Goal: Communication & Community: Answer question/provide support

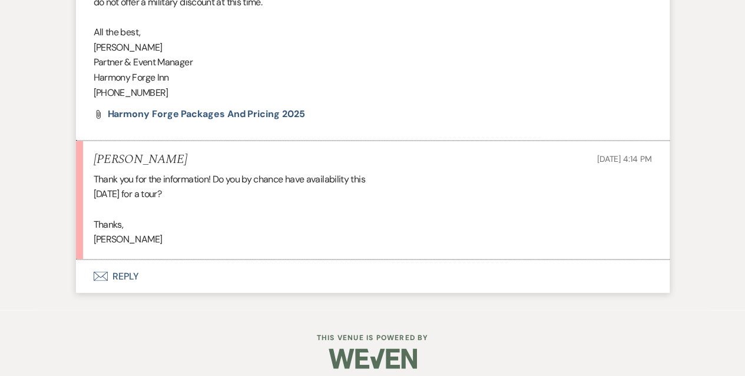
click at [132, 275] on button "Envelope Reply" at bounding box center [373, 276] width 594 height 33
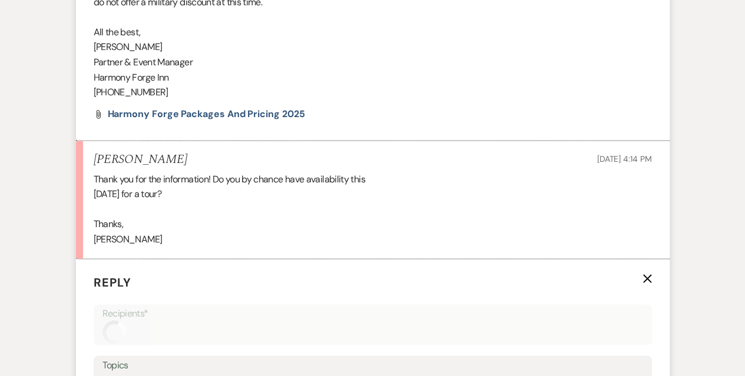
scroll to position [1030, 0]
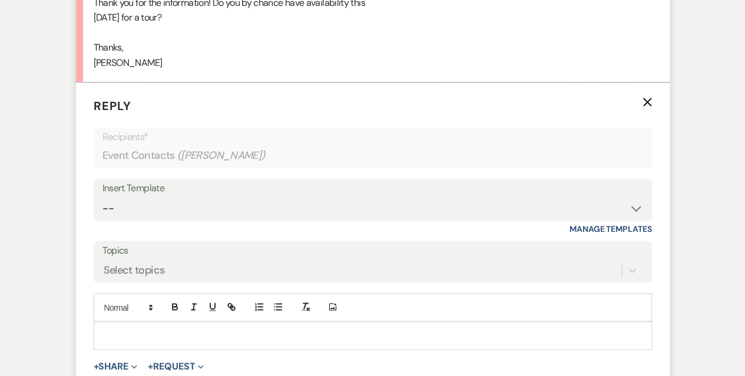
click at [114, 326] on div at bounding box center [372, 335] width 557 height 27
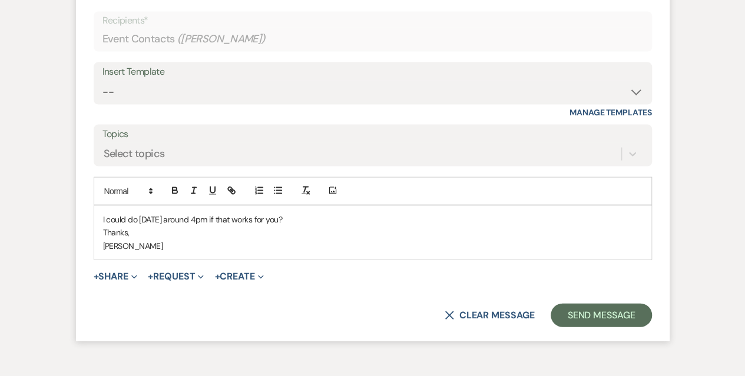
scroll to position [1147, 0]
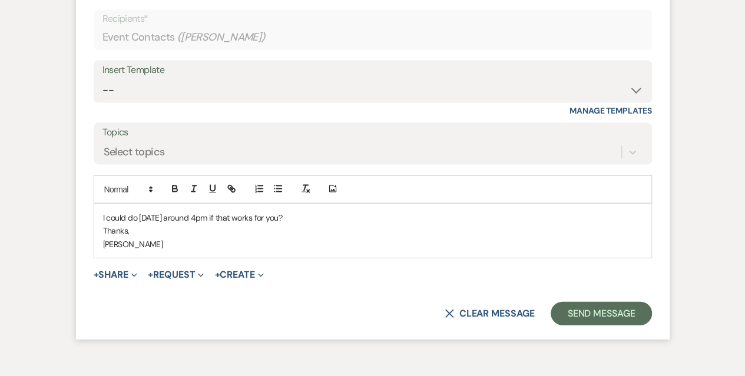
click at [210, 217] on p "I could do [DATE] around 4pm if that works for you?" at bounding box center [373, 217] width 540 height 13
click at [610, 313] on button "Send Message" at bounding box center [601, 314] width 101 height 24
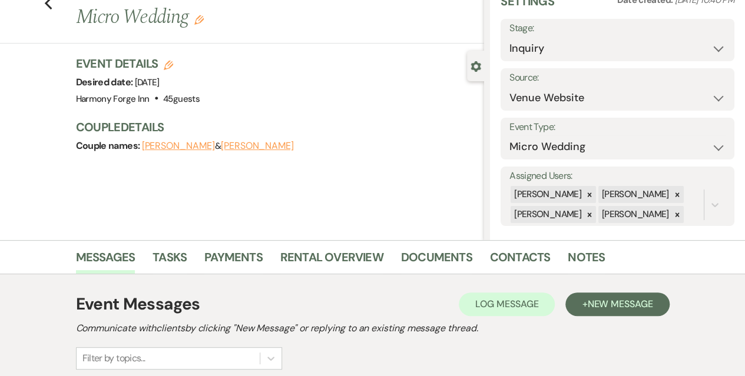
scroll to position [0, 0]
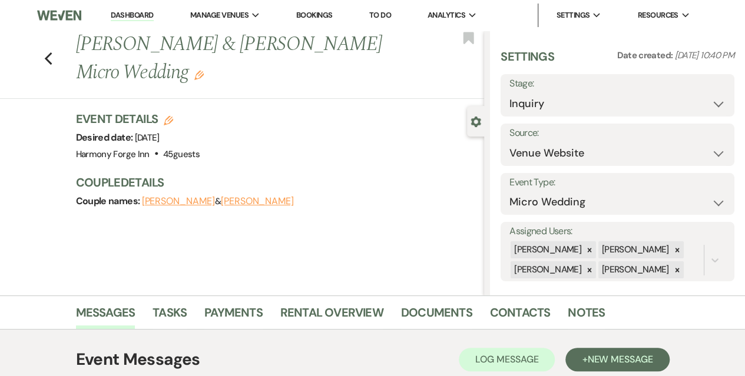
click at [115, 12] on link "Dashboard" at bounding box center [132, 15] width 42 height 11
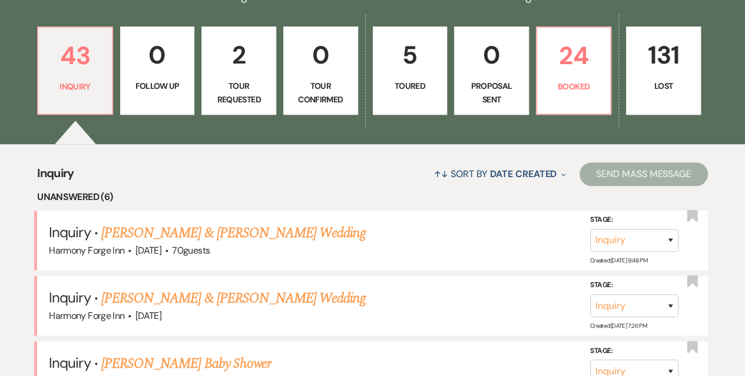
scroll to position [398, 0]
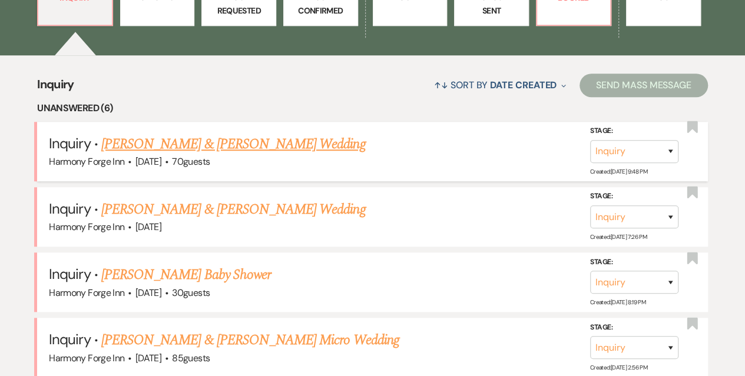
click at [216, 149] on link "[PERSON_NAME] & [PERSON_NAME] Wedding" at bounding box center [233, 144] width 264 height 21
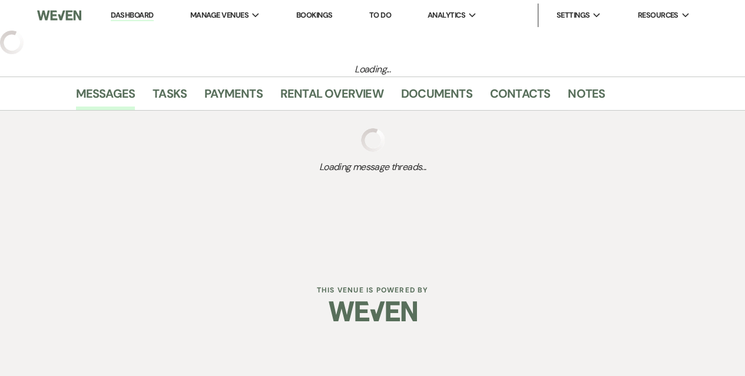
select select "5"
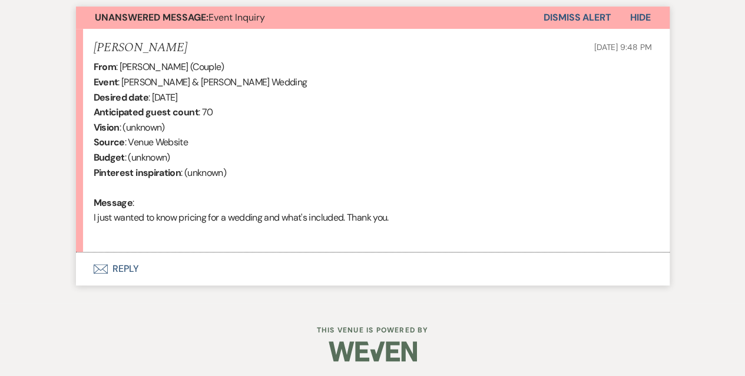
scroll to position [433, 0]
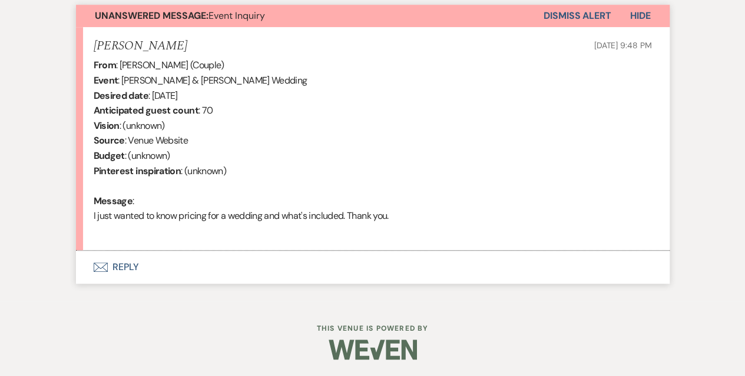
click at [120, 267] on button "Envelope Reply" at bounding box center [373, 267] width 594 height 33
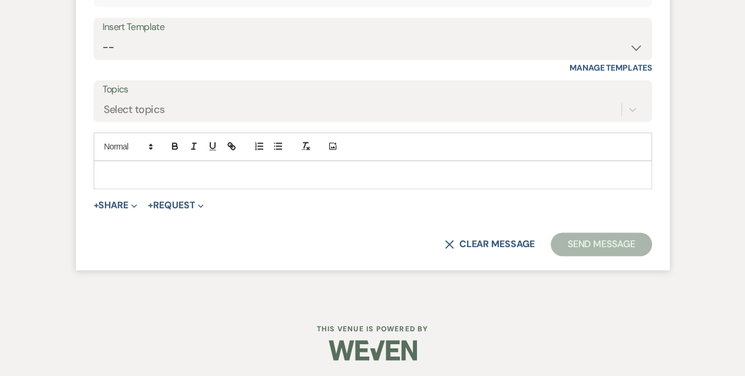
scroll to position [763, 0]
click at [167, 39] on select "-- Weven Planning Portal Introduction (Booked Events) Initial Inquiry Response …" at bounding box center [372, 46] width 541 height 23
select select "5003"
click at [102, 35] on select "-- Weven Planning Portal Introduction (Booked Events) Initial Inquiry Response …" at bounding box center [372, 46] width 541 height 23
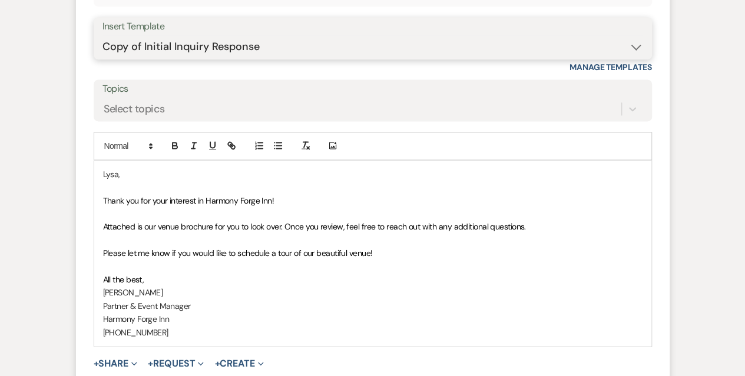
scroll to position [881, 0]
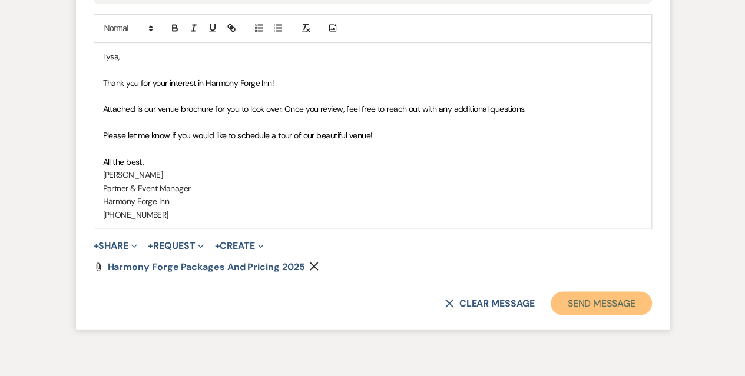
click at [573, 302] on button "Send Message" at bounding box center [601, 304] width 101 height 24
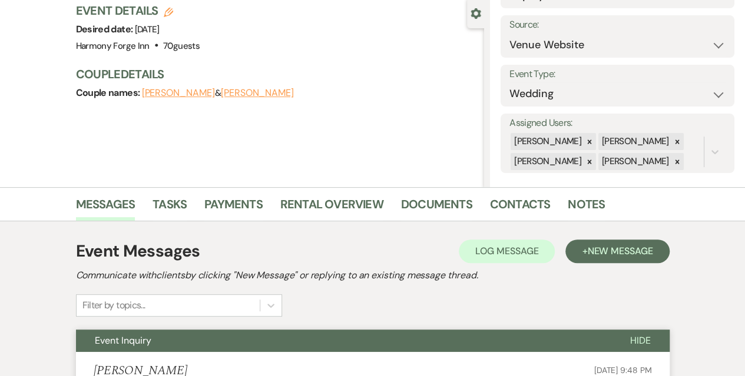
scroll to position [0, 0]
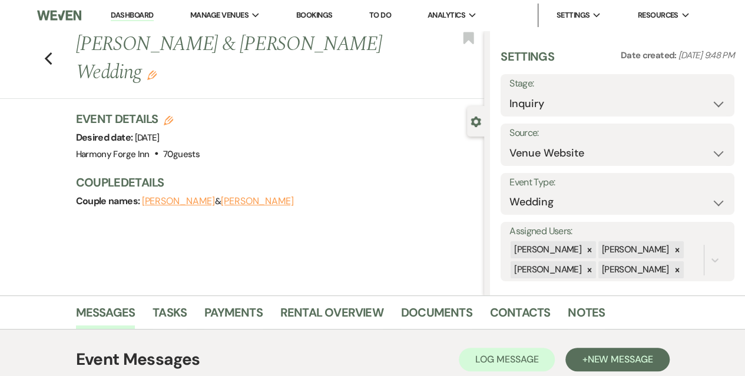
click at [130, 17] on link "Dashboard" at bounding box center [132, 15] width 42 height 11
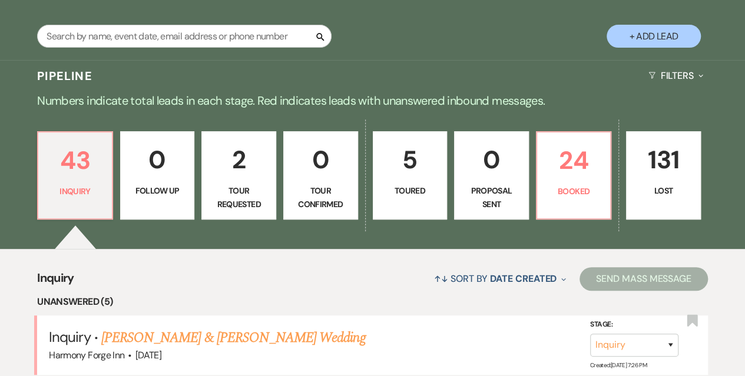
scroll to position [236, 0]
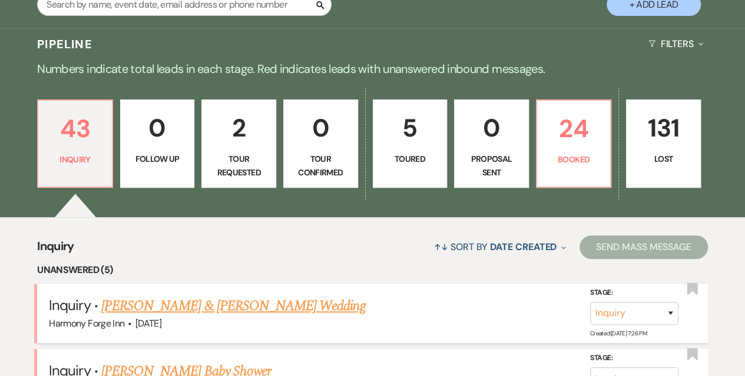
click at [160, 300] on link "[PERSON_NAME] & [PERSON_NAME] Wedding" at bounding box center [233, 306] width 264 height 21
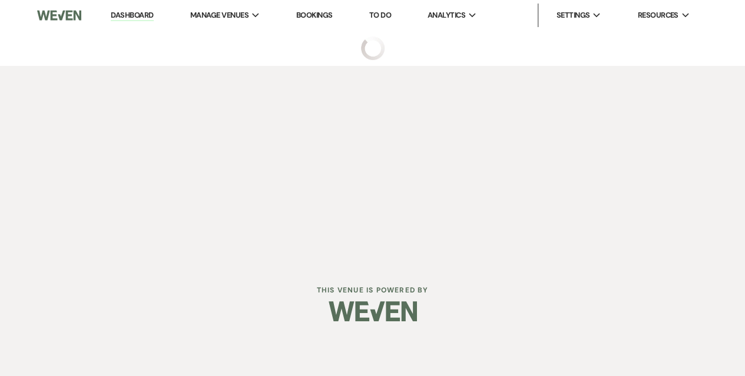
select select "5"
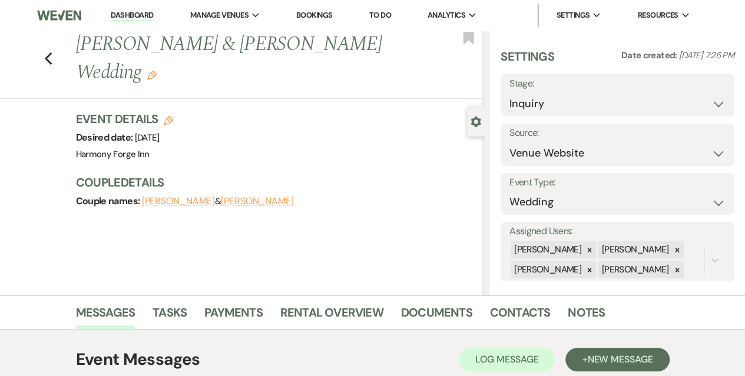
click at [123, 11] on link "Dashboard" at bounding box center [132, 15] width 42 height 11
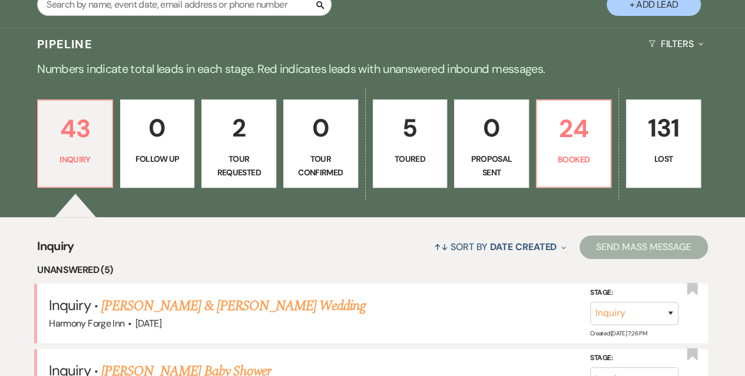
scroll to position [412, 0]
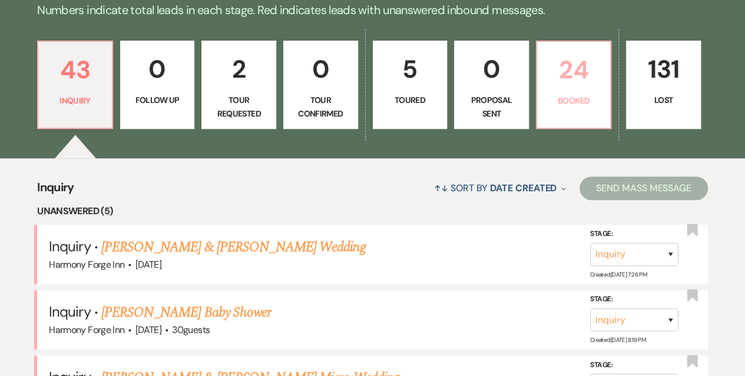
click at [558, 104] on p "Booked" at bounding box center [573, 100] width 59 height 13
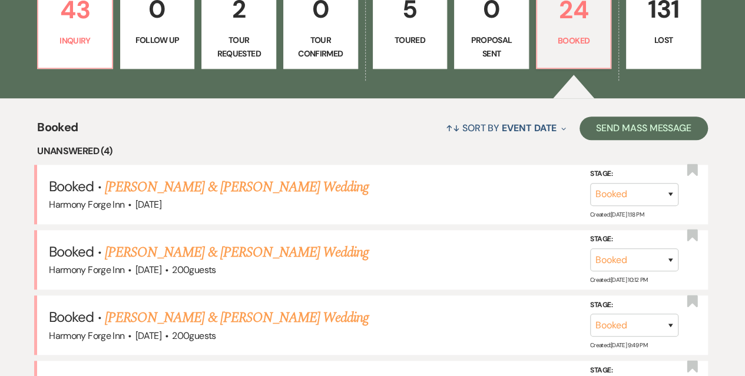
scroll to position [412, 0]
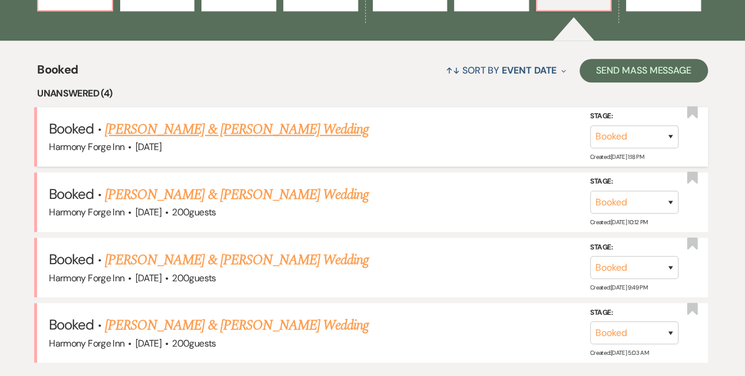
click at [201, 131] on link "[PERSON_NAME] & [PERSON_NAME] Wedding" at bounding box center [237, 129] width 264 height 21
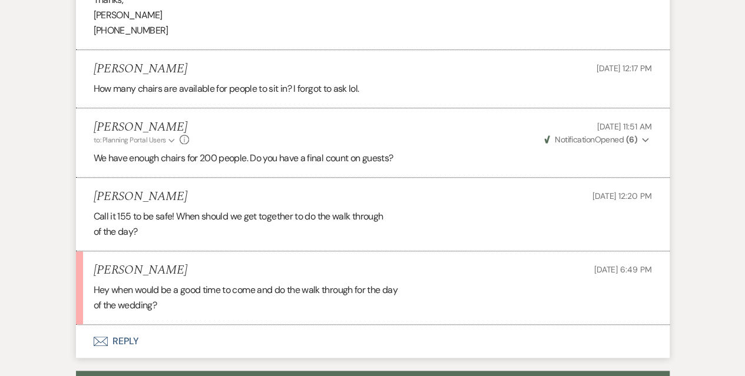
scroll to position [2768, 0]
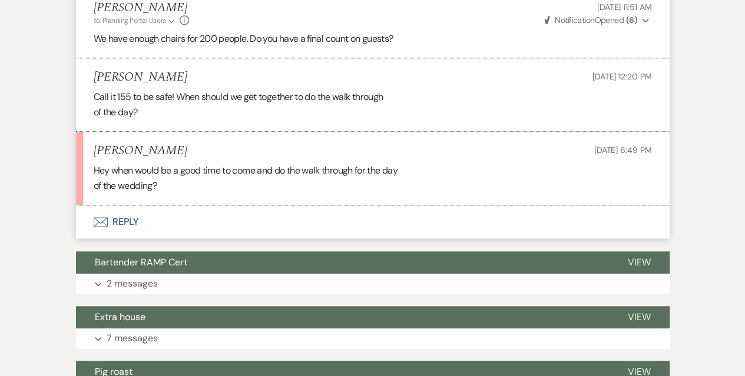
click at [120, 230] on button "Envelope Reply" at bounding box center [373, 222] width 594 height 33
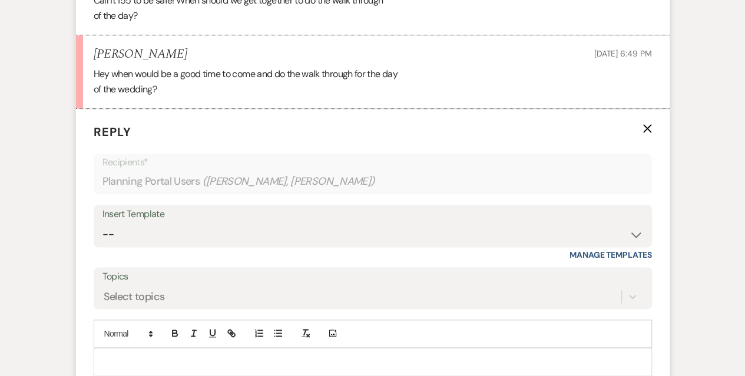
scroll to position [2886, 0]
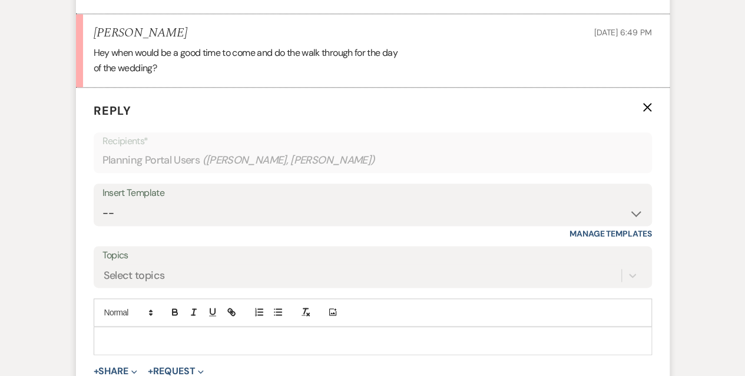
click at [161, 345] on p at bounding box center [373, 341] width 540 height 13
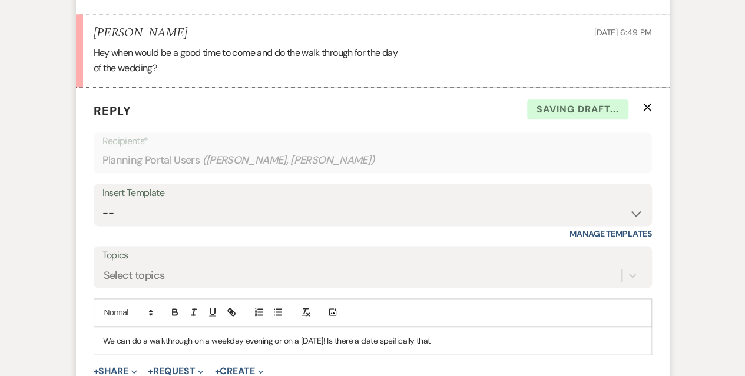
click at [401, 348] on p "We can do a walkthrough on a weekday evening or on a [DATE]! Is there a date sp…" at bounding box center [373, 341] width 540 height 13
click at [398, 348] on p "We can do a walkthrough on a weekday evening or on a [DATE]! Is there a date sp…" at bounding box center [373, 341] width 540 height 13
click at [393, 348] on p "We can do a walkthrough on a weekday evening or on a [DATE]! Is there a date sp…" at bounding box center [373, 341] width 540 height 13
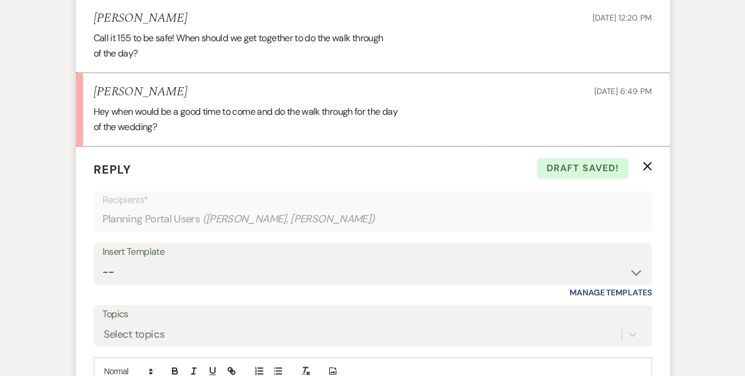
scroll to position [3063, 0]
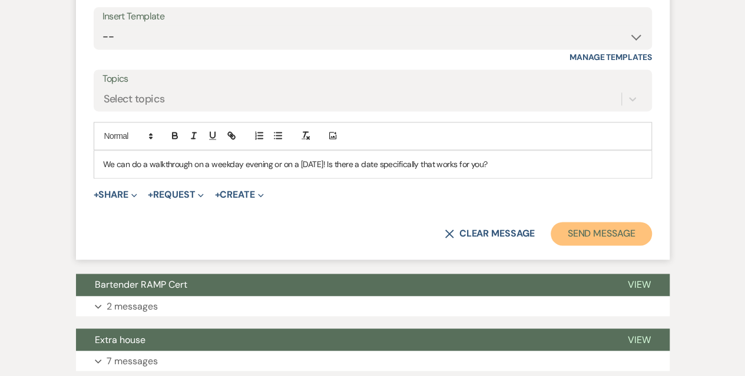
click at [601, 241] on button "Send Message" at bounding box center [601, 234] width 101 height 24
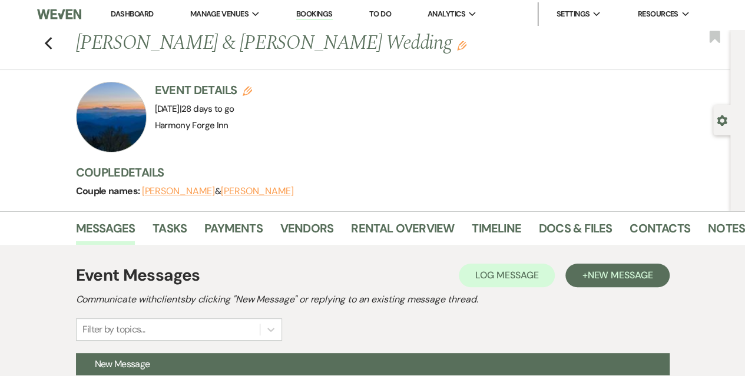
scroll to position [0, 0]
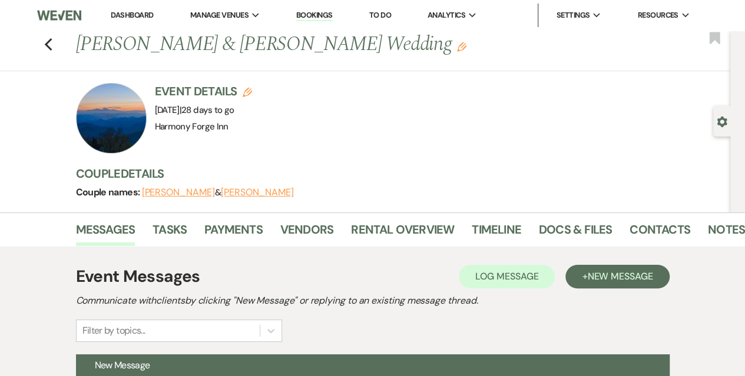
click at [114, 16] on link "Dashboard" at bounding box center [132, 15] width 42 height 10
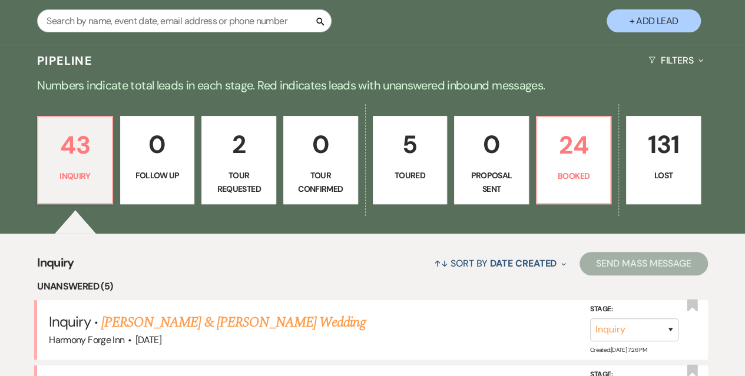
scroll to position [294, 0]
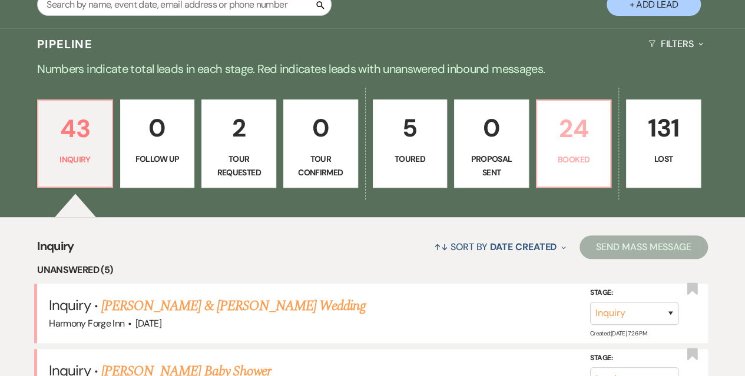
click at [569, 127] on p "24" at bounding box center [573, 128] width 59 height 39
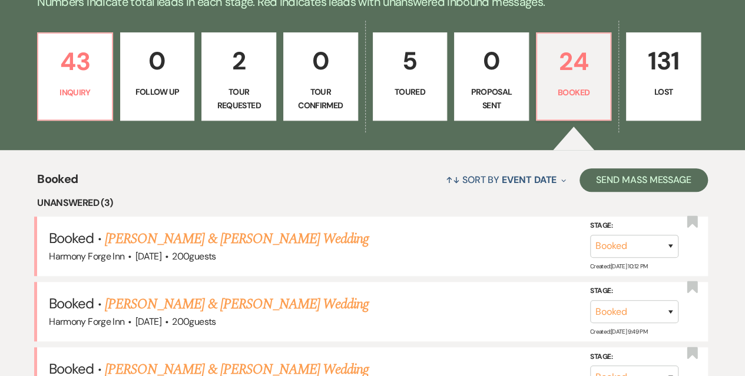
scroll to position [412, 0]
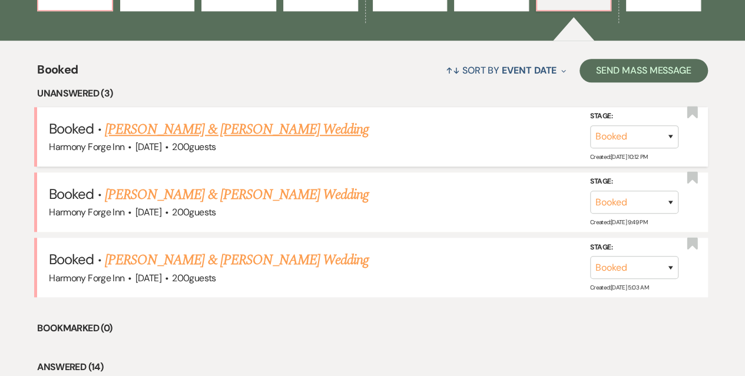
click at [185, 130] on link "[PERSON_NAME] & [PERSON_NAME] Wedding" at bounding box center [237, 129] width 264 height 21
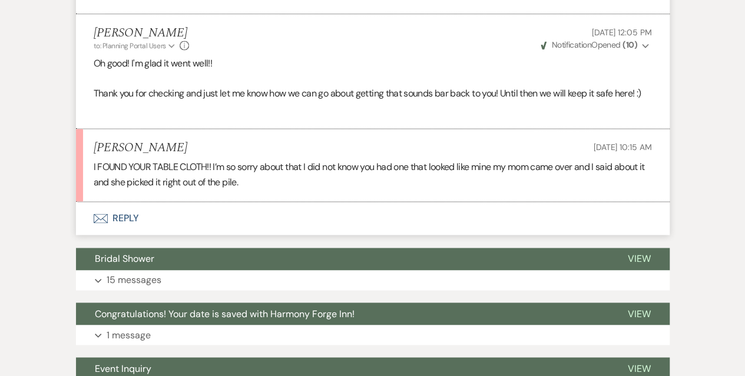
scroll to position [748, 0]
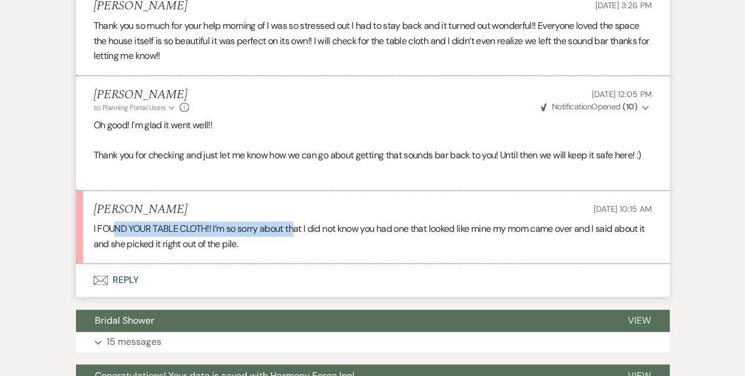
drag, startPoint x: 114, startPoint y: 224, endPoint x: 296, endPoint y: 223, distance: 182.0
click at [296, 223] on p "I FOUND YOUR TABLE CLOTH!! I’m so sorry about that I did not know you had one t…" at bounding box center [373, 236] width 558 height 30
click at [124, 281] on button "Envelope Reply" at bounding box center [373, 280] width 594 height 33
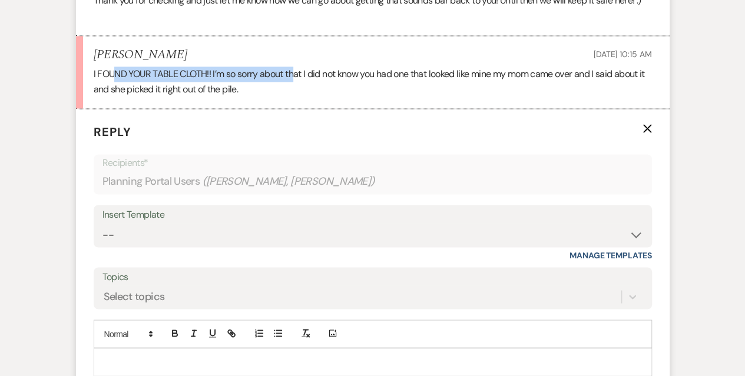
scroll to position [925, 0]
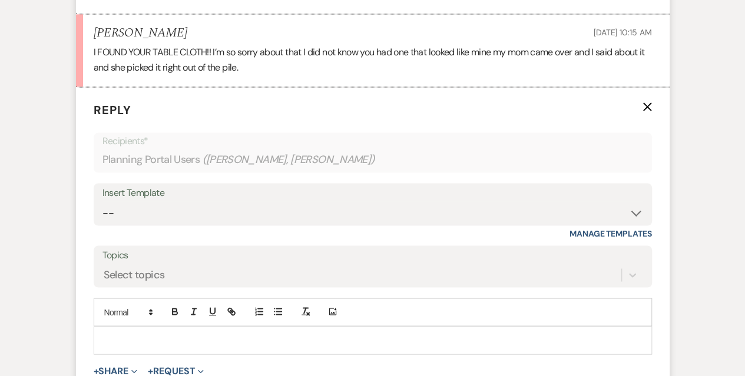
click at [129, 330] on div at bounding box center [372, 340] width 557 height 27
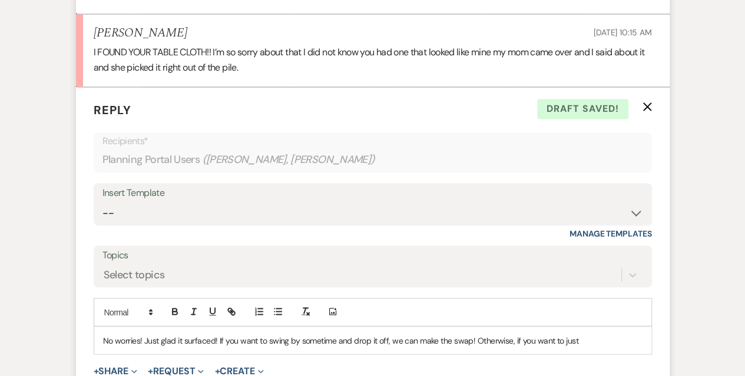
drag, startPoint x: 581, startPoint y: 337, endPoint x: 474, endPoint y: 342, distance: 107.9
click at [474, 342] on p "No worries! Just glad it surfaced! If you want to swing by sometime and drop it…" at bounding box center [373, 340] width 540 height 13
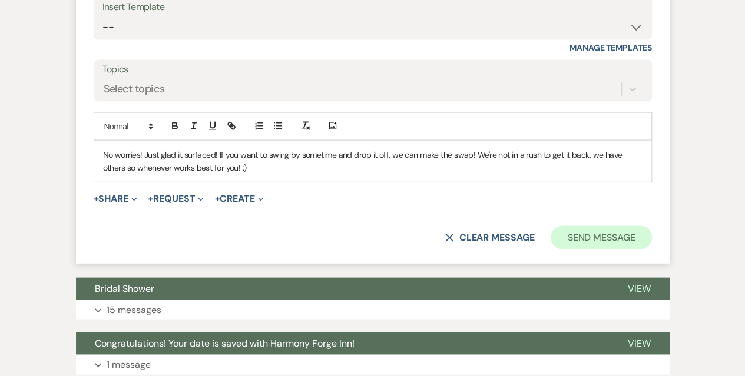
scroll to position [1043, 0]
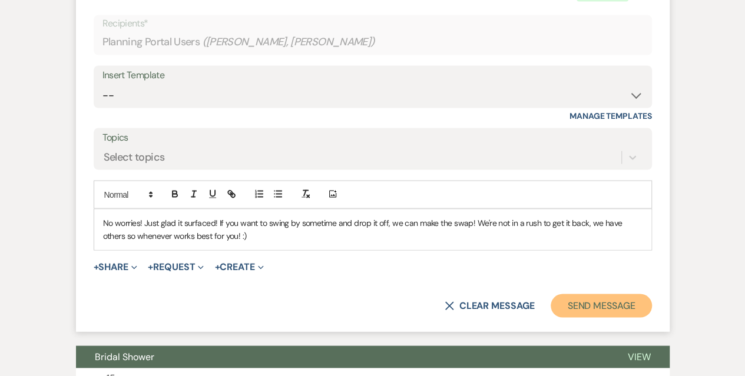
click at [613, 302] on button "Send Message" at bounding box center [601, 306] width 101 height 24
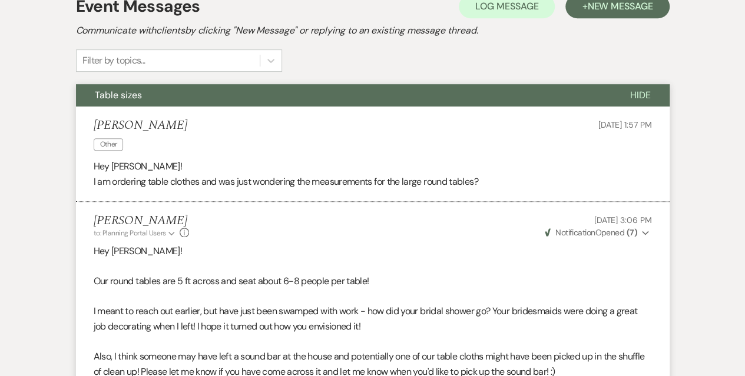
scroll to position [0, 0]
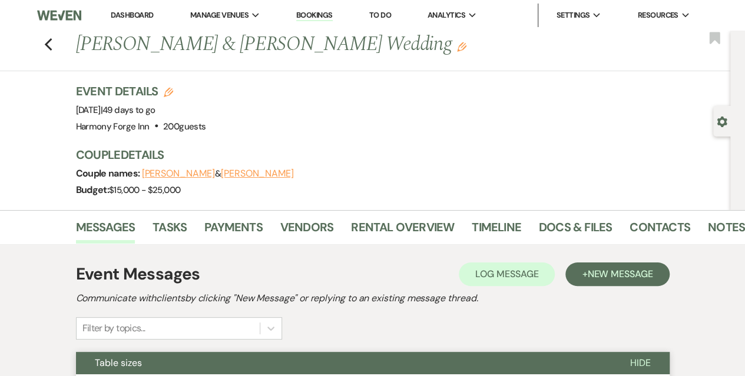
click at [133, 21] on li "Dashboard" at bounding box center [132, 16] width 54 height 24
click at [133, 11] on link "Dashboard" at bounding box center [132, 15] width 42 height 10
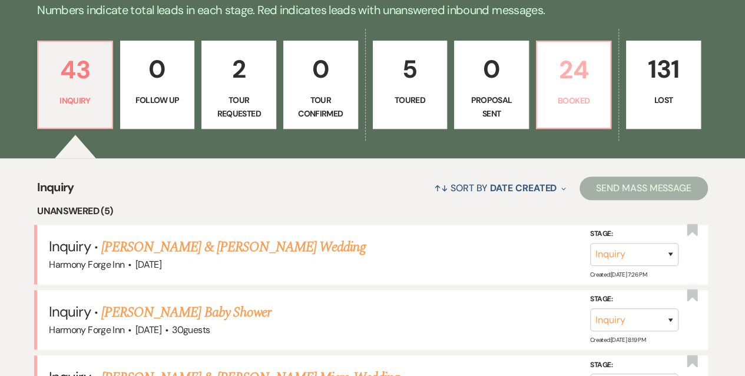
click at [573, 83] on p "24" at bounding box center [573, 69] width 59 height 39
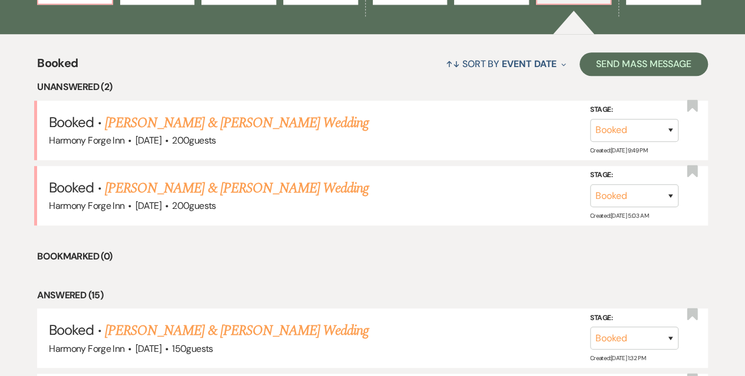
scroll to position [471, 0]
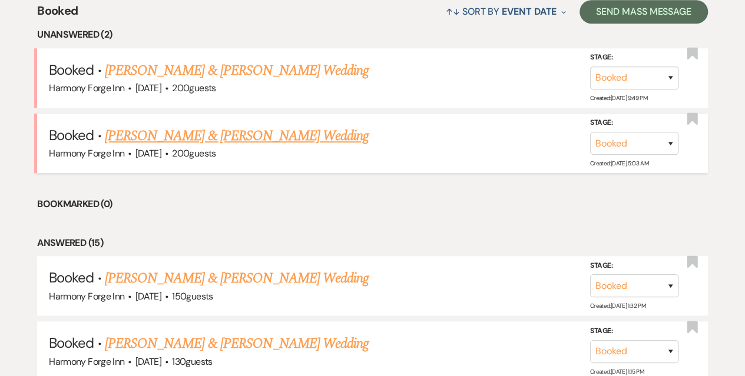
click at [167, 137] on link "[PERSON_NAME] & [PERSON_NAME] Wedding" at bounding box center [237, 135] width 264 height 21
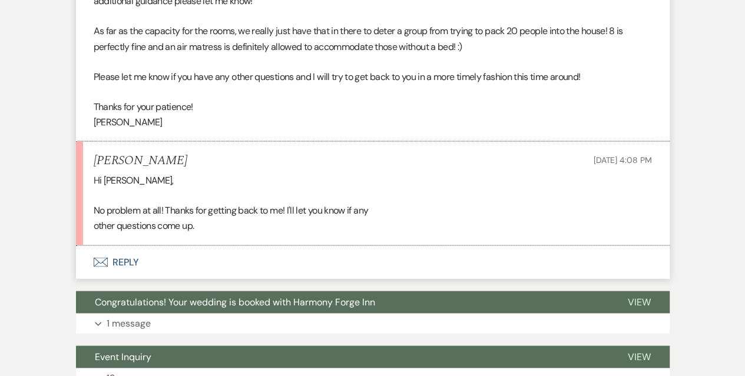
scroll to position [1119, 0]
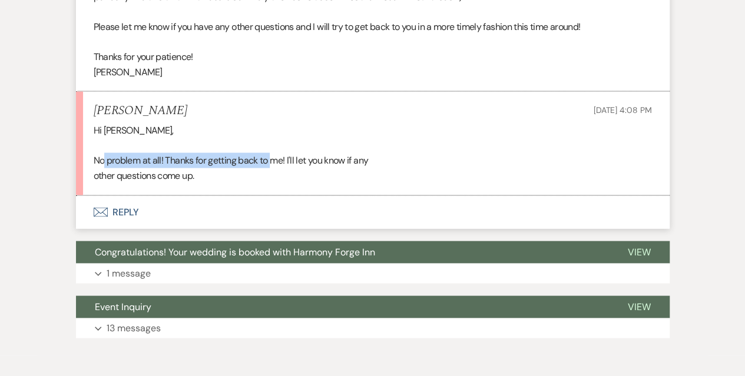
drag, startPoint x: 102, startPoint y: 160, endPoint x: 272, endPoint y: 160, distance: 169.6
click at [272, 160] on div "Hi [PERSON_NAME], No problem at all! Thanks for getting back to me! I'll let yo…" at bounding box center [373, 153] width 558 height 60
click at [231, 171] on div "Hi [PERSON_NAME], No problem at all! Thanks for getting back to me! I'll let yo…" at bounding box center [373, 153] width 558 height 60
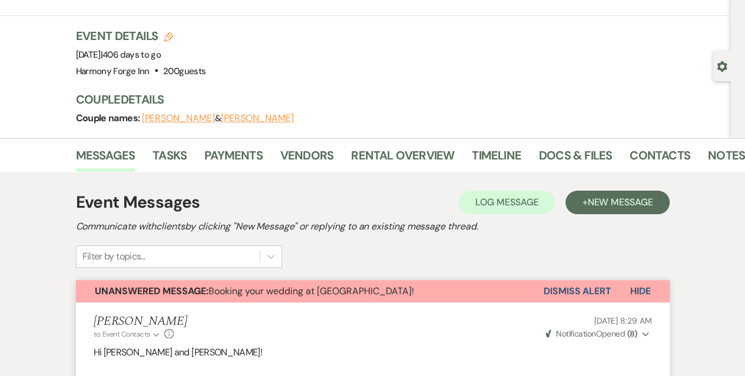
scroll to position [0, 0]
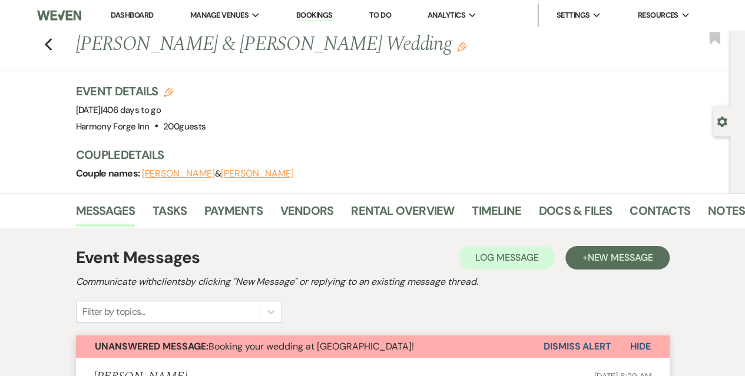
click at [123, 8] on li "Dashboard" at bounding box center [132, 16] width 54 height 24
click at [123, 12] on link "Dashboard" at bounding box center [132, 15] width 42 height 10
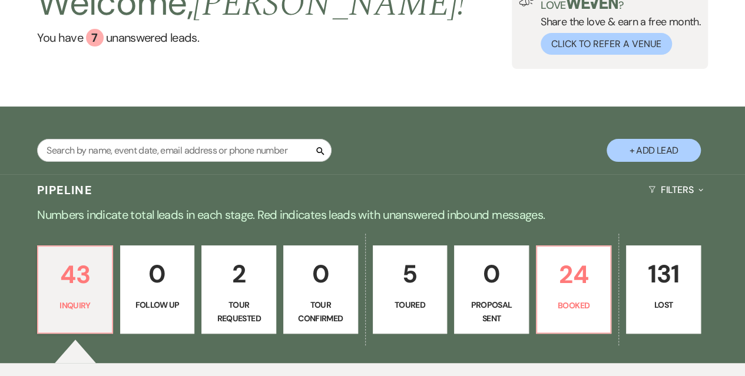
scroll to position [236, 0]
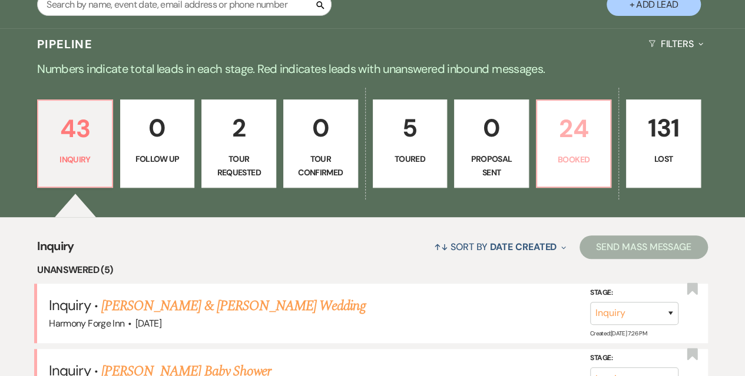
click at [562, 151] on link "24 Booked" at bounding box center [574, 144] width 76 height 88
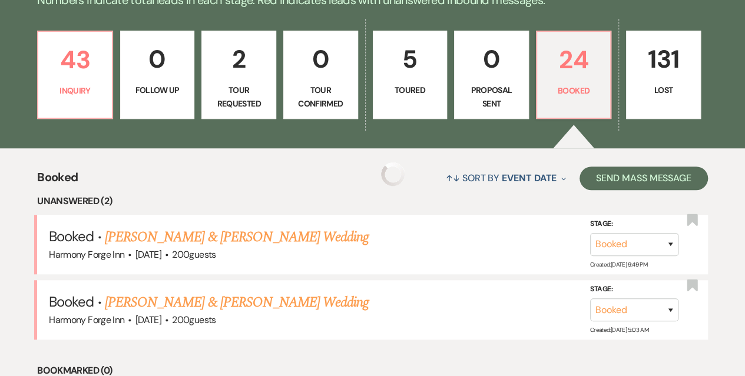
scroll to position [471, 0]
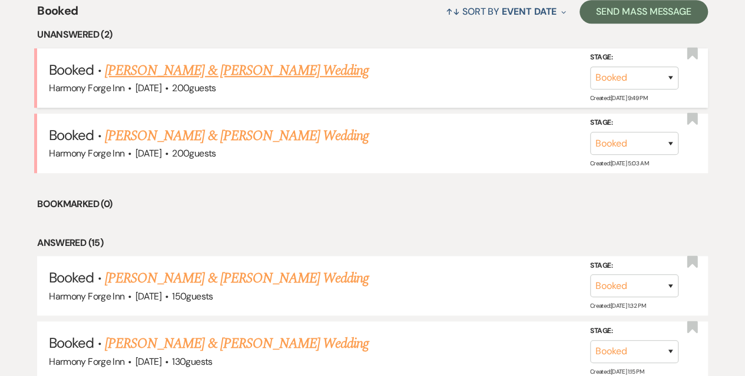
click at [206, 72] on link "[PERSON_NAME] & [PERSON_NAME] Wedding" at bounding box center [237, 70] width 264 height 21
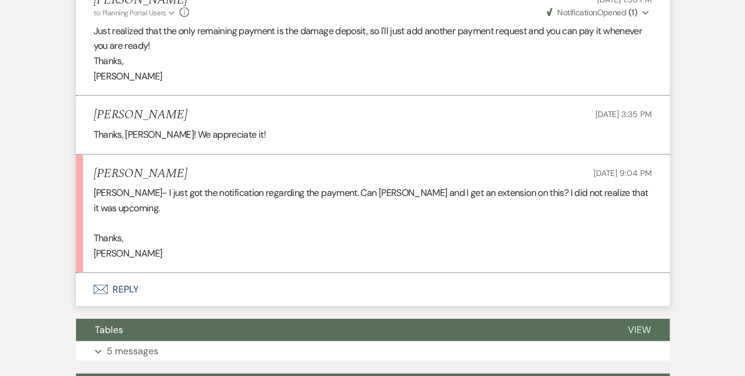
scroll to position [1385, 0]
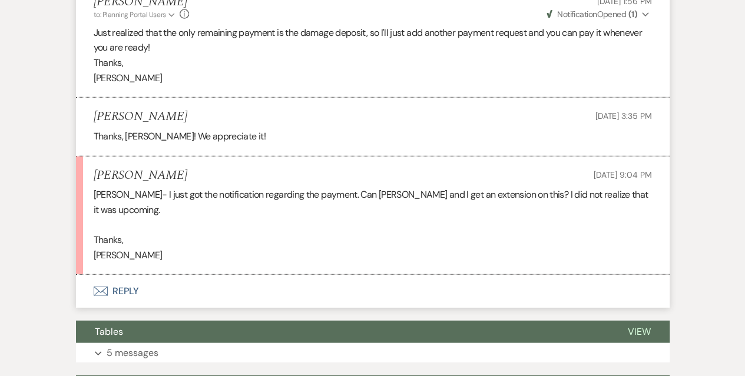
click at [111, 277] on button "Envelope Reply" at bounding box center [373, 291] width 594 height 33
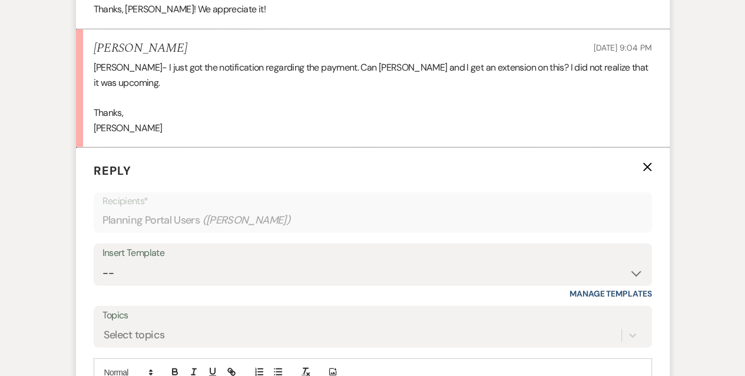
scroll to position [1562, 0]
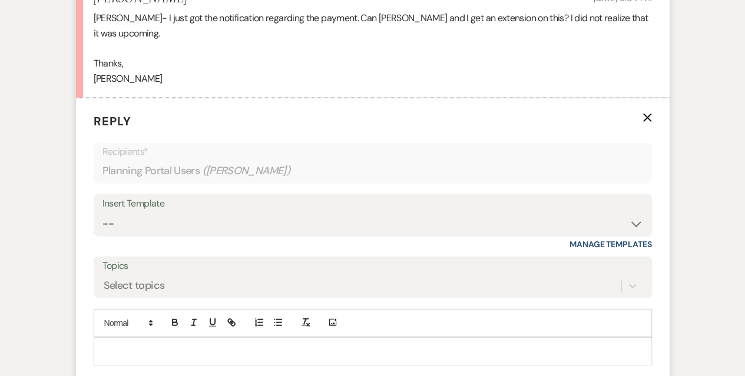
click at [130, 345] on p at bounding box center [373, 351] width 540 height 13
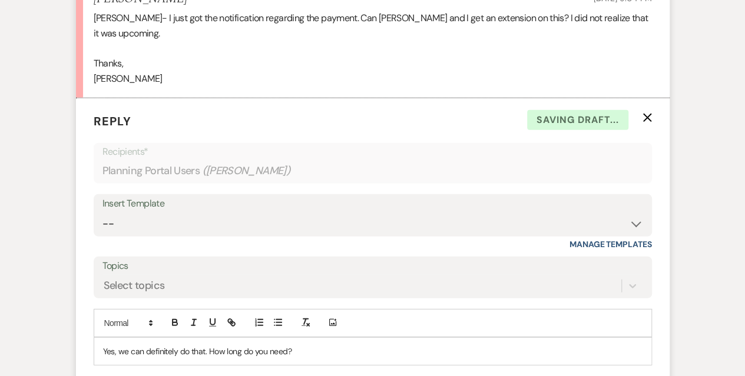
scroll to position [1621, 0]
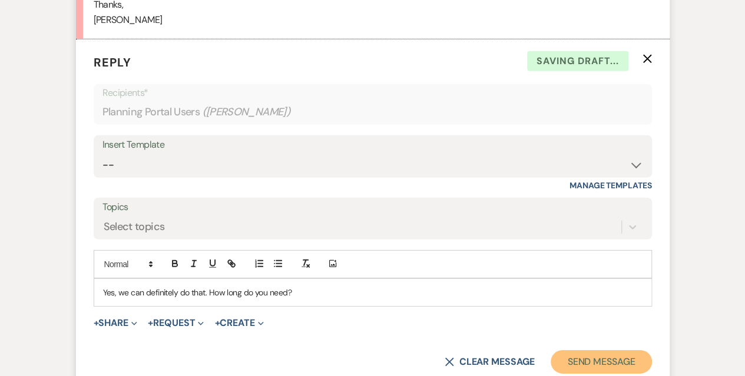
click at [567, 350] on button "Send Message" at bounding box center [601, 362] width 101 height 24
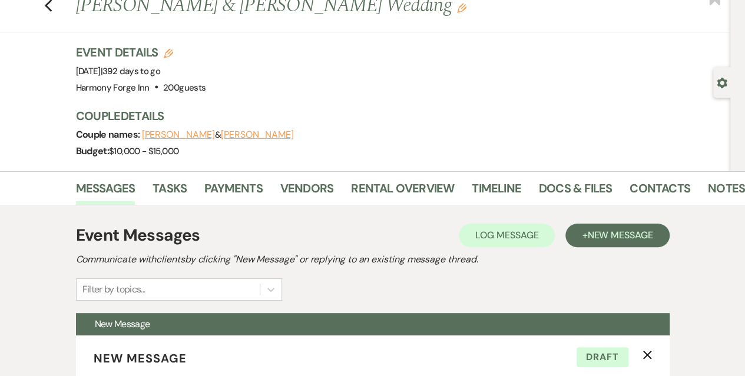
scroll to position [0, 0]
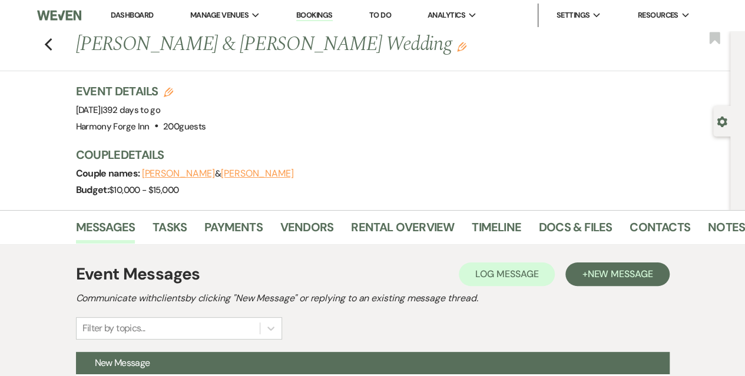
click at [128, 15] on link "Dashboard" at bounding box center [132, 15] width 42 height 10
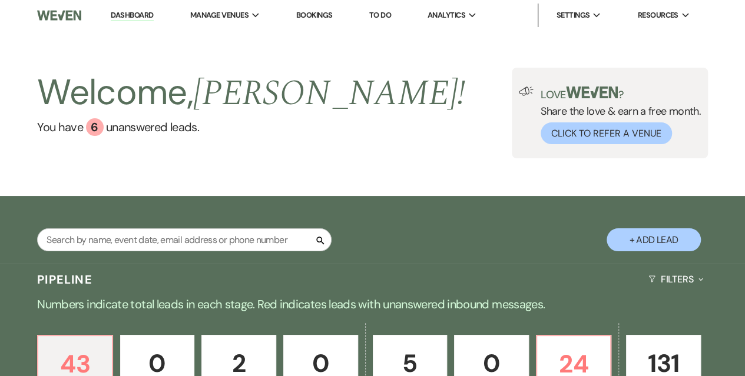
scroll to position [177, 0]
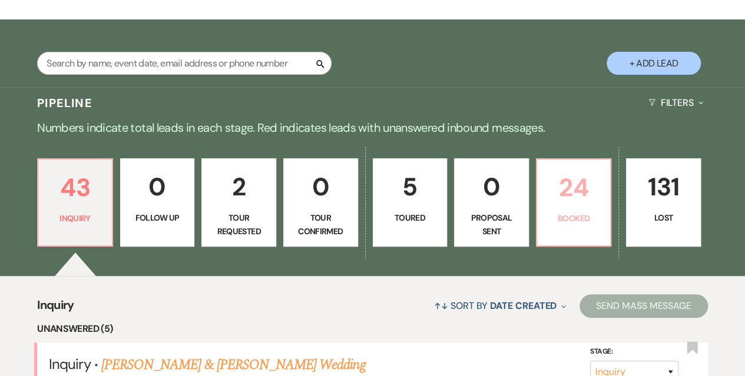
click at [573, 210] on link "24 Booked" at bounding box center [574, 202] width 76 height 88
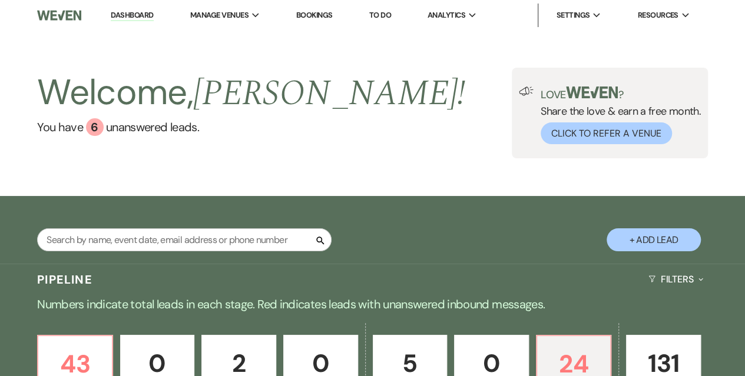
click at [329, 15] on link "Bookings" at bounding box center [314, 15] width 37 height 10
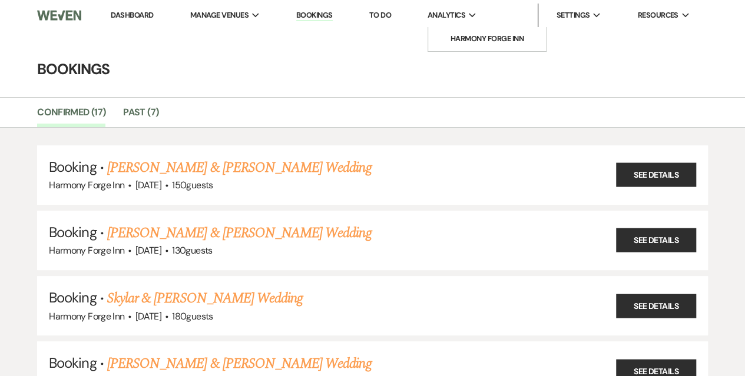
click at [437, 14] on span "Analytics" at bounding box center [447, 15] width 38 height 12
click at [451, 48] on link "Harmony Forge Inn" at bounding box center [487, 39] width 118 height 24
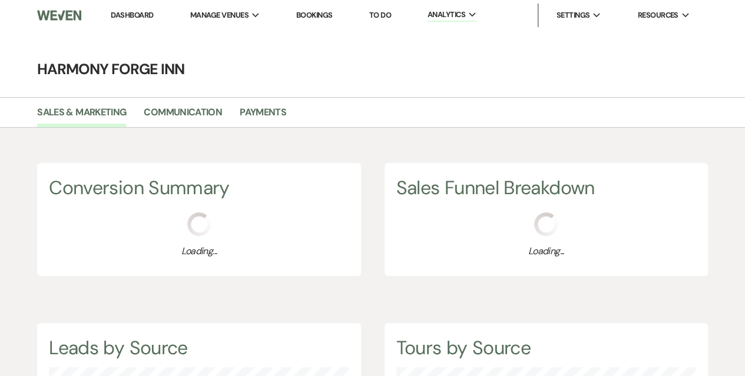
scroll to position [376, 744]
click at [246, 114] on link "Payments" at bounding box center [263, 116] width 47 height 22
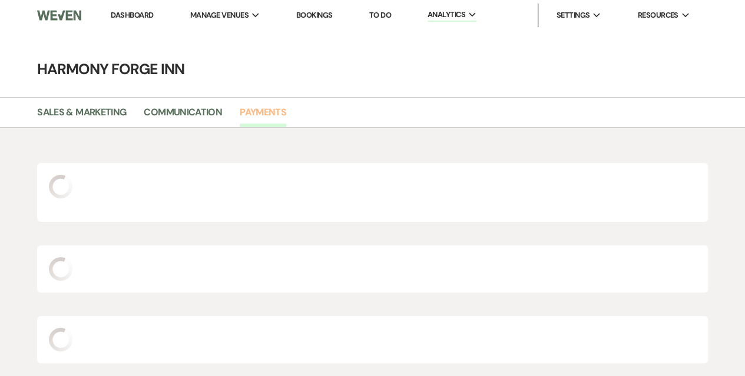
select select "2025"
